Goal: Navigation & Orientation: Find specific page/section

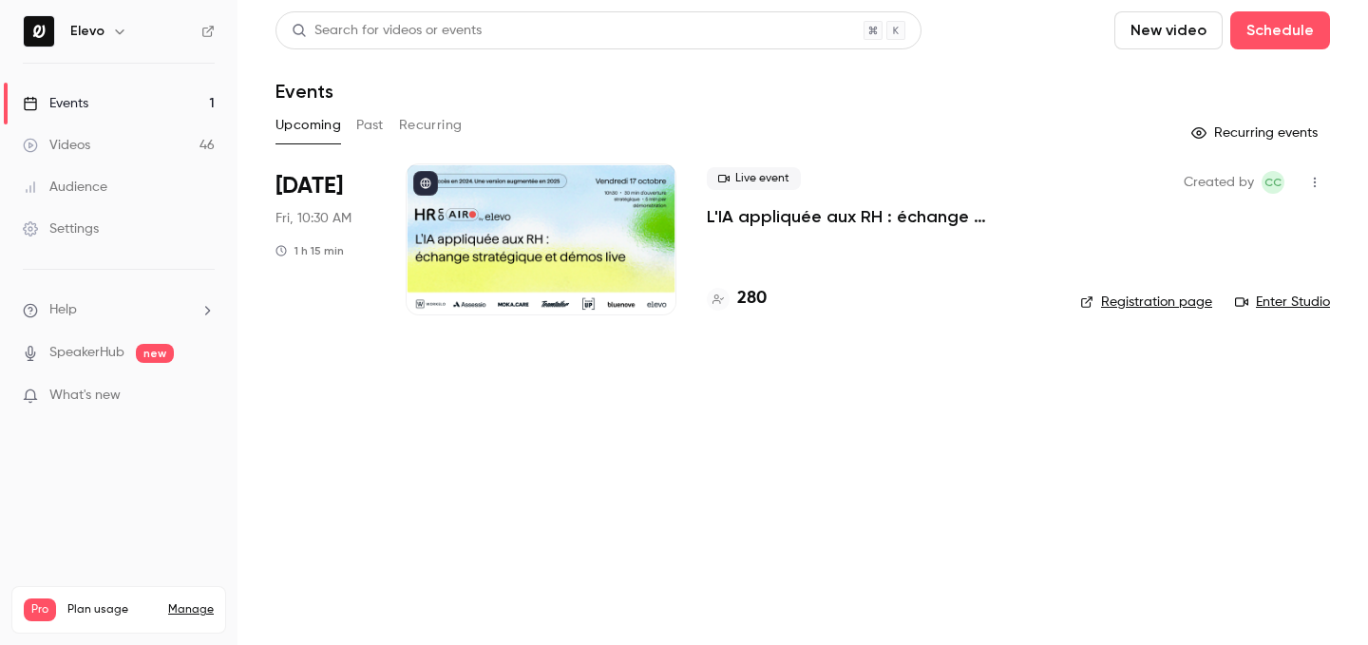
click at [757, 301] on h4 "280" at bounding box center [751, 299] width 29 height 26
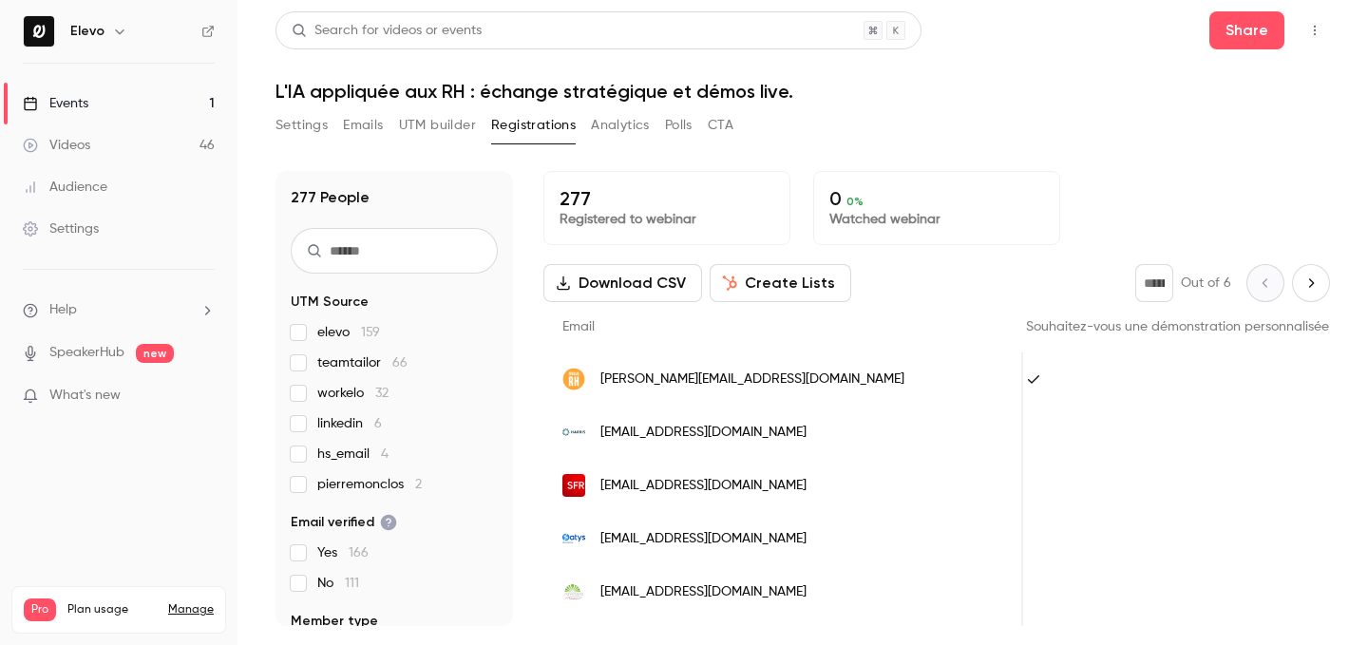
scroll to position [0, 1930]
click at [211, 107] on link "Events 1" at bounding box center [119, 104] width 238 height 42
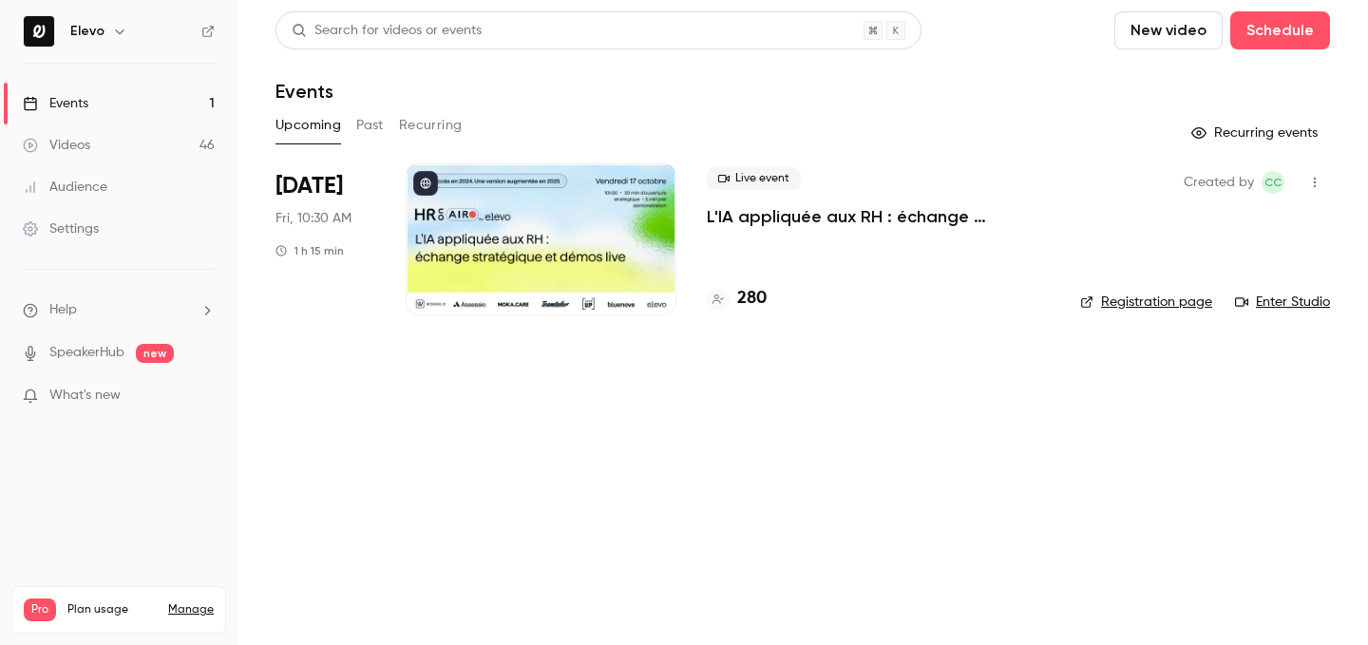
click at [750, 301] on h4 "280" at bounding box center [751, 299] width 29 height 26
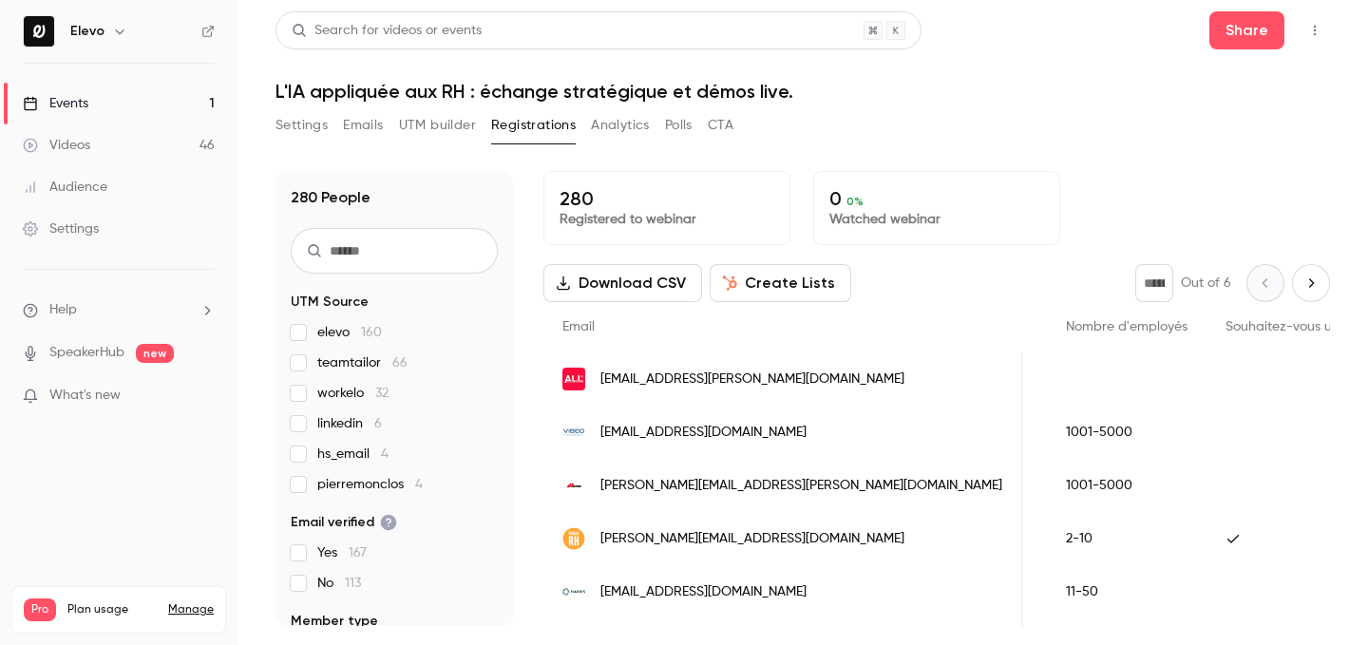
scroll to position [0, 1987]
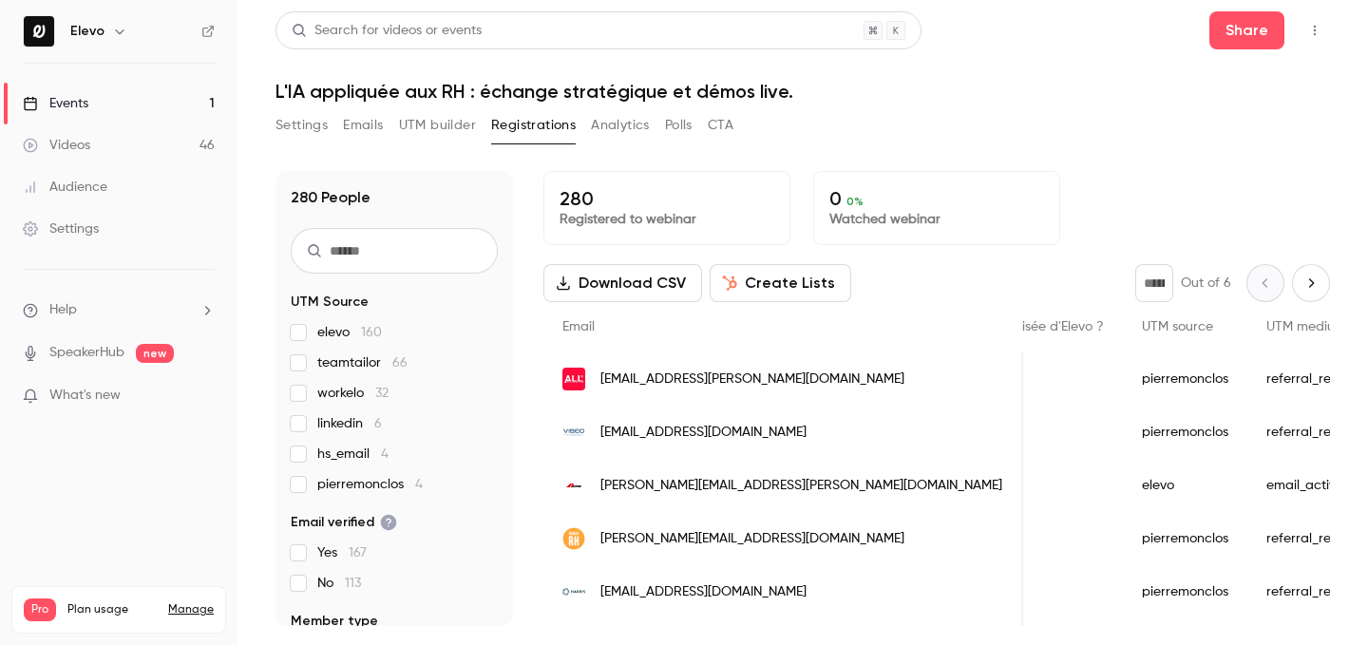
click at [164, 109] on link "Events 1" at bounding box center [119, 104] width 238 height 42
